Goal: Information Seeking & Learning: Learn about a topic

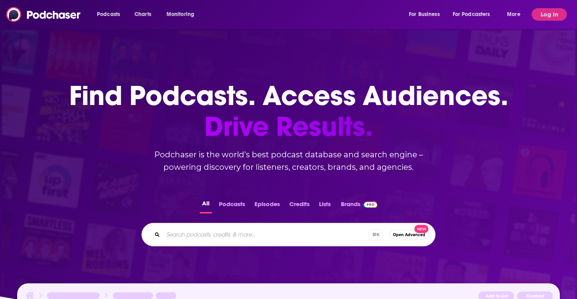
click at [238, 18] on div "Podcasts Charts Monitoring For Business For Podcasters More" at bounding box center [309, 14] width 436 height 13
click at [227, 232] on input "Search podcasts, credits, & more..." at bounding box center [266, 235] width 206 height 13
paste input "The Future of Consumer Marketing?"
type input "The Future of Consumer Marketing?"
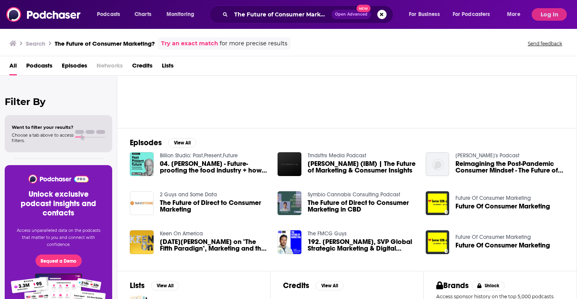
scroll to position [62, 0]
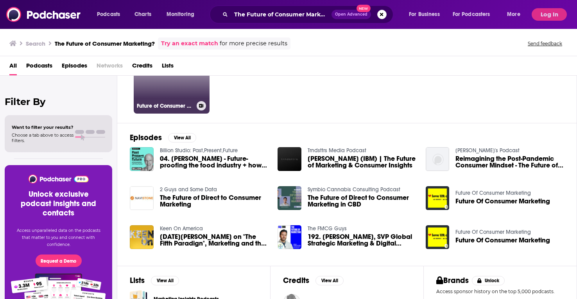
drag, startPoint x: 149, startPoint y: 112, endPoint x: 152, endPoint y: 104, distance: 7.8
click at [152, 104] on h3 "Future of Consumer Marketing" at bounding box center [165, 106] width 57 height 7
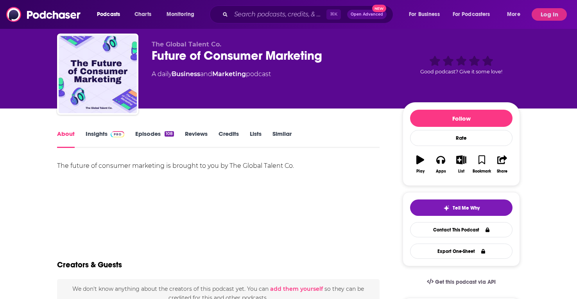
scroll to position [18, 0]
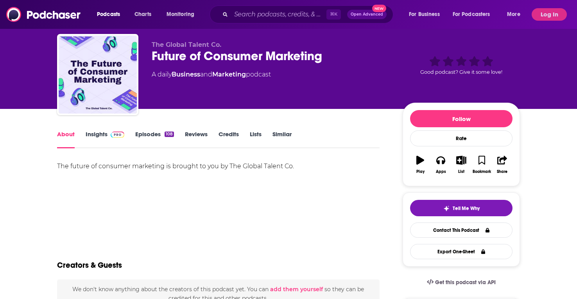
click at [150, 140] on link "Episodes 108" at bounding box center [154, 140] width 39 height 18
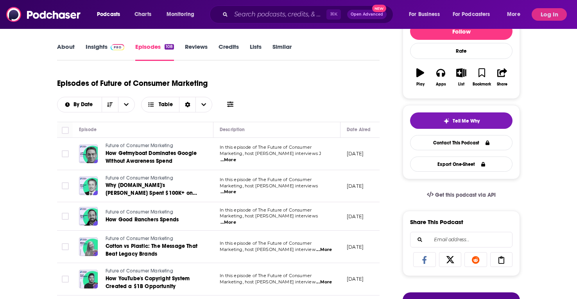
click at [236, 157] on span "...More" at bounding box center [228, 160] width 16 height 6
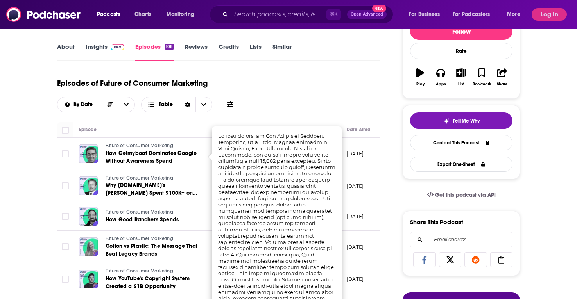
click at [356, 167] on td "[DATE]" at bounding box center [365, 154] width 51 height 32
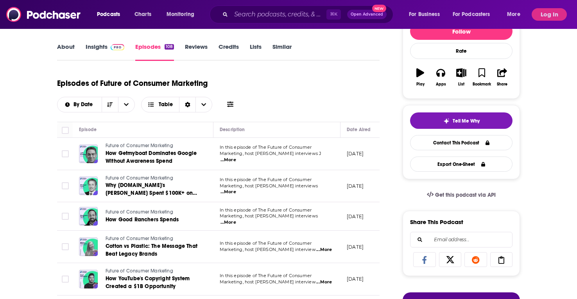
click at [236, 189] on span "...More" at bounding box center [228, 192] width 16 height 6
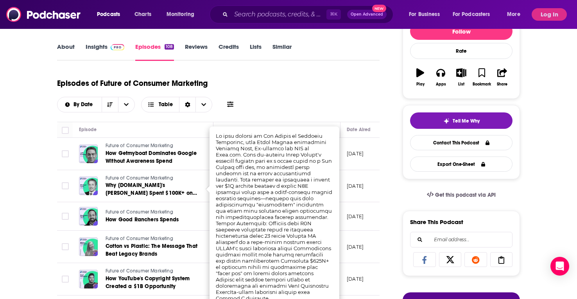
click at [348, 183] on p "[DATE]" at bounding box center [355, 186] width 17 height 7
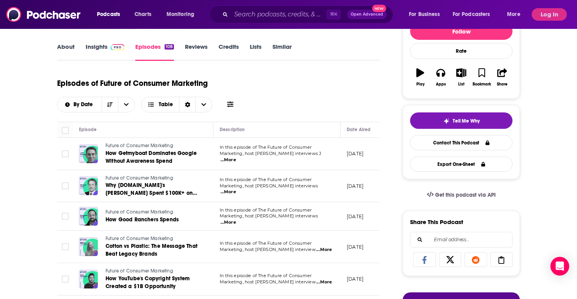
click at [236, 220] on span "...More" at bounding box center [228, 223] width 16 height 6
click at [348, 215] on p "[DATE]" at bounding box center [355, 216] width 17 height 7
click at [319, 252] on span "...More" at bounding box center [324, 250] width 16 height 6
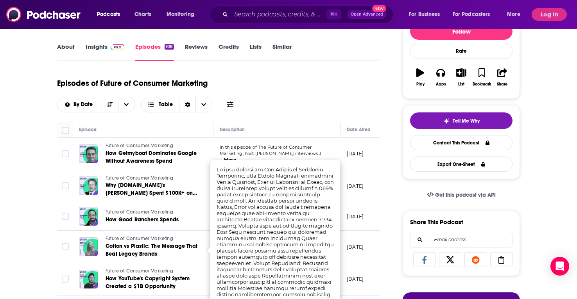
click at [372, 232] on td "[DATE]" at bounding box center [365, 247] width 51 height 32
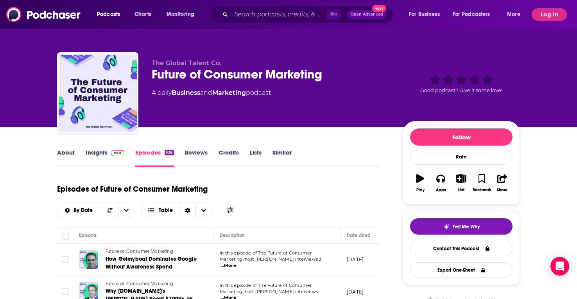
scroll to position [50, 0]
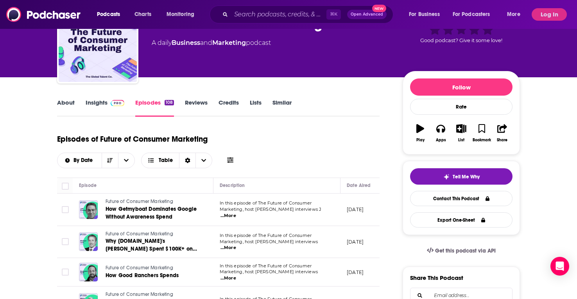
click at [65, 106] on link "About" at bounding box center [66, 108] width 18 height 18
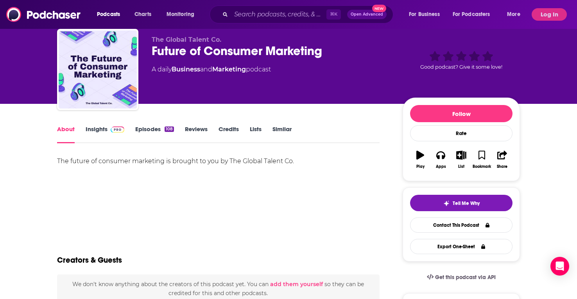
scroll to position [30, 0]
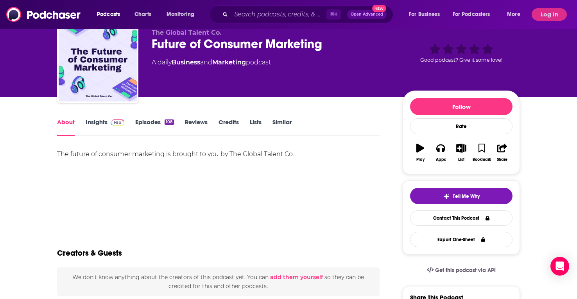
click at [95, 124] on link "Insights" at bounding box center [105, 127] width 39 height 18
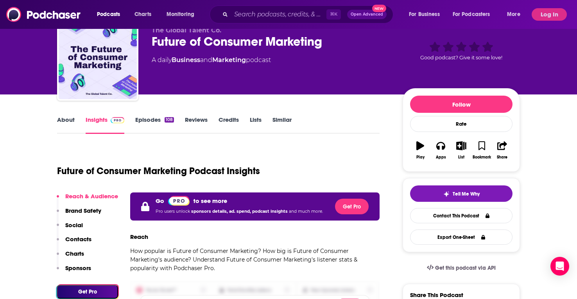
scroll to position [56, 0]
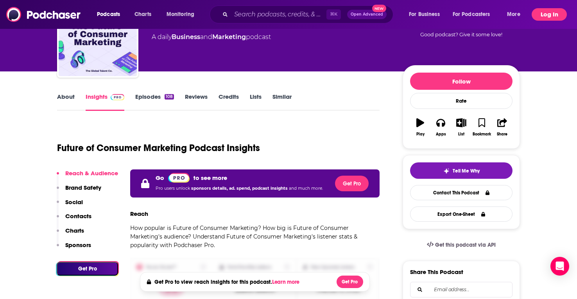
click at [548, 17] on button "Log In" at bounding box center [549, 14] width 35 height 13
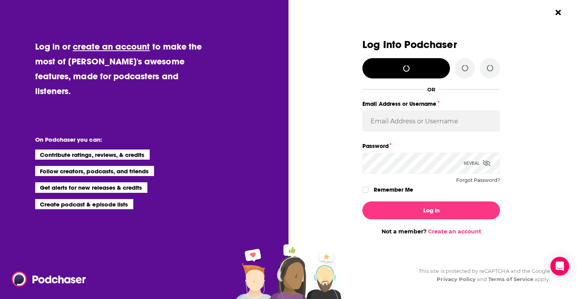
scroll to position [0, 0]
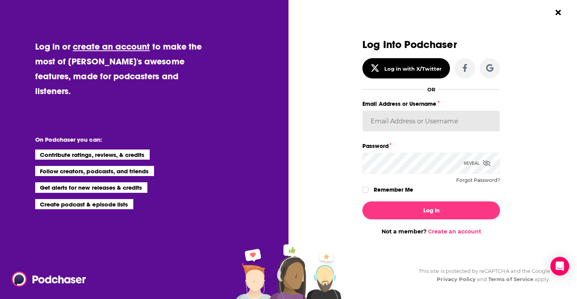
type input "[EMAIL_ADDRESS][PERSON_NAME][DOMAIN_NAME]"
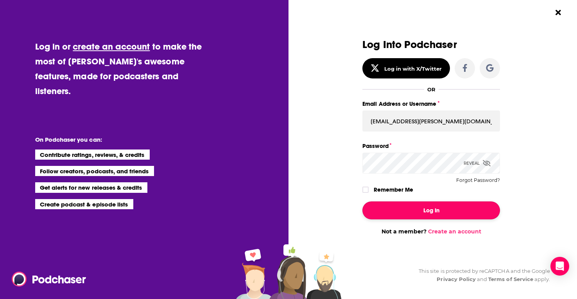
click at [418, 211] on button "Log In" at bounding box center [431, 211] width 138 height 18
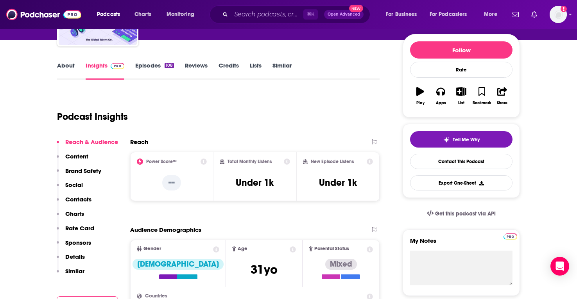
scroll to position [91, 0]
